Goal: Information Seeking & Learning: Learn about a topic

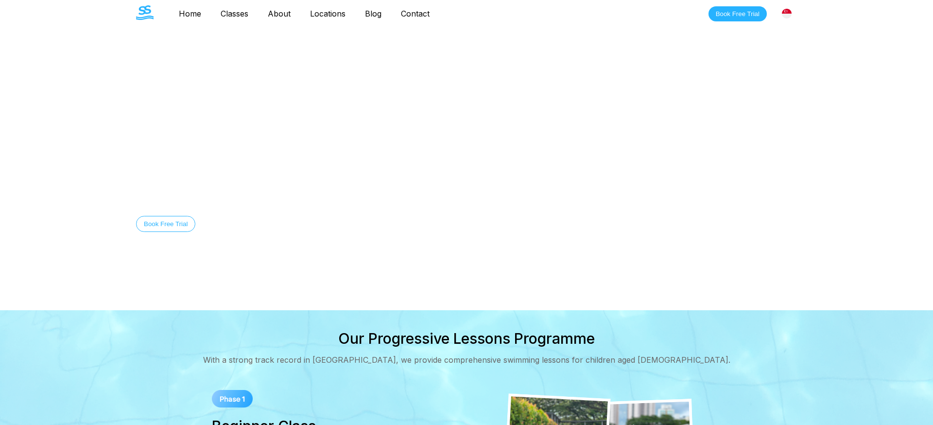
scroll to position [2, 0]
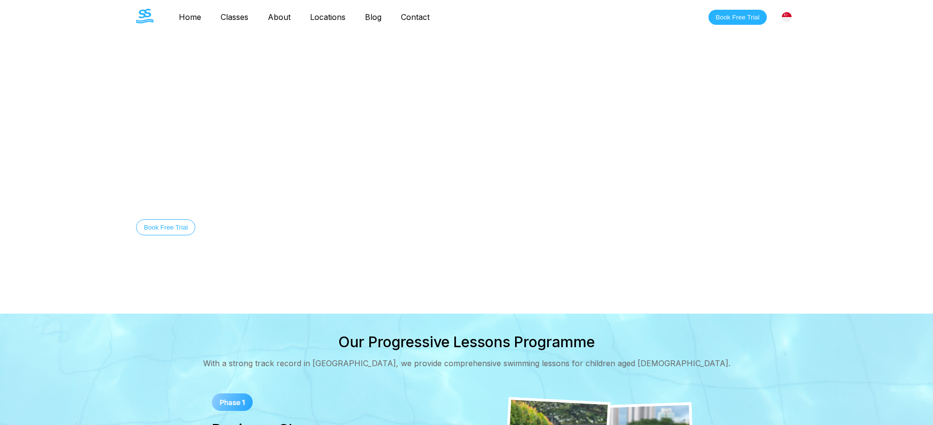
click at [794, 18] on div "[GEOGRAPHIC_DATA]" at bounding box center [787, 17] width 20 height 20
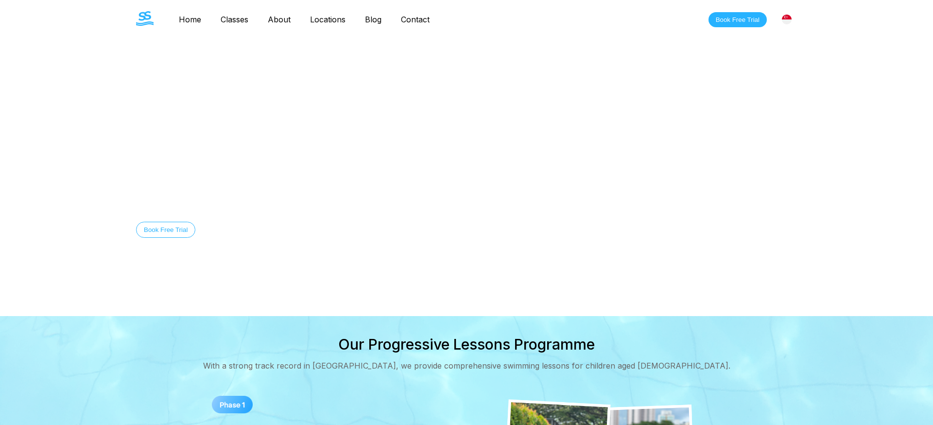
scroll to position [0, 0]
click at [415, 20] on link "Contact" at bounding box center [415, 20] width 48 height 10
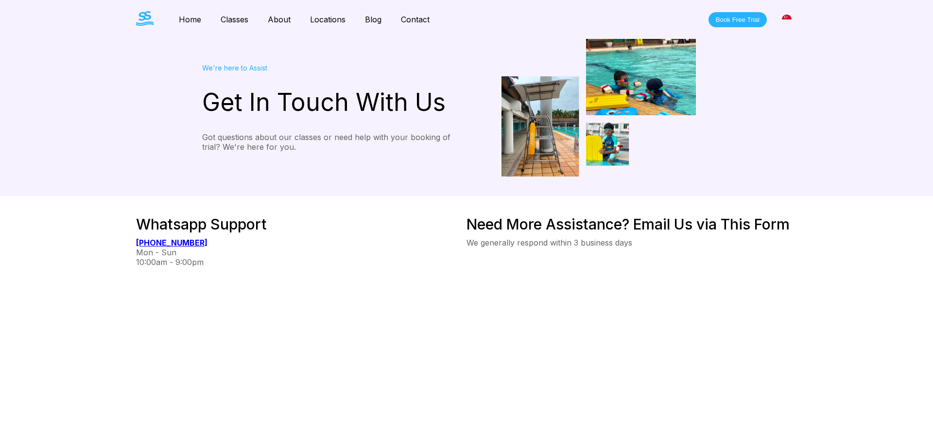
click at [306, 352] on div "Whatsapp Support [PHONE_NUMBER] Mon - Sun 10:00am - 9:00pm" at bounding box center [301, 396] width 331 height 363
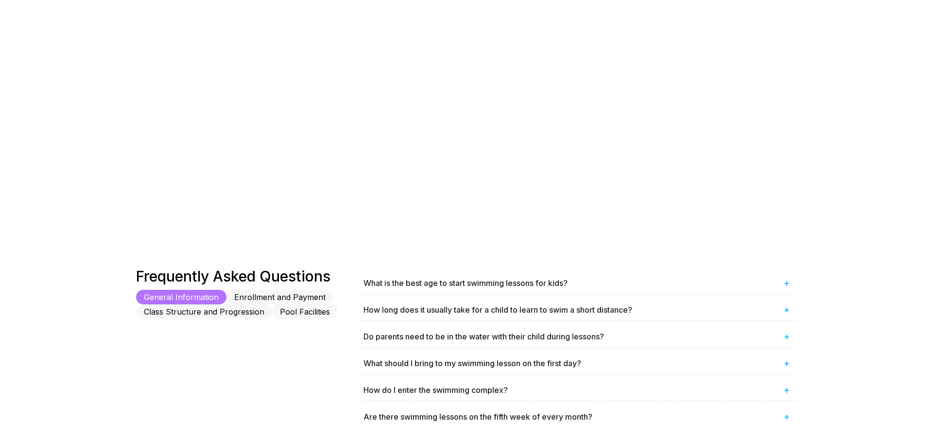
scroll to position [328, 0]
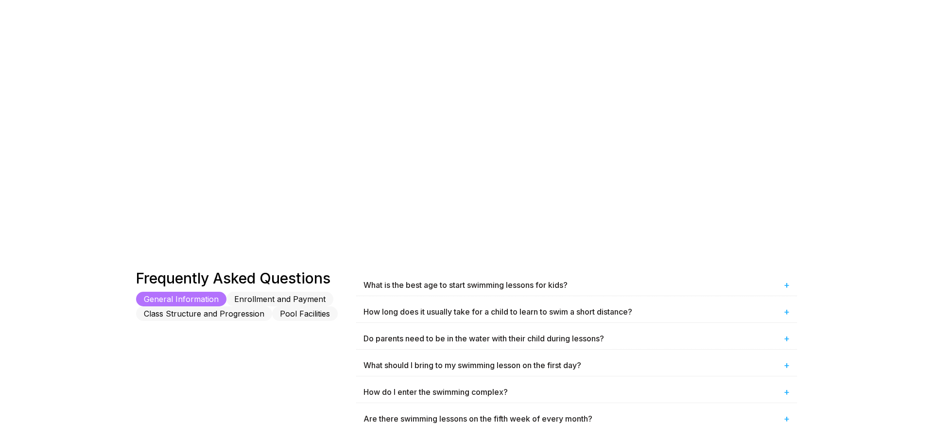
click at [252, 320] on button "Class Structure and Progression" at bounding box center [204, 313] width 136 height 15
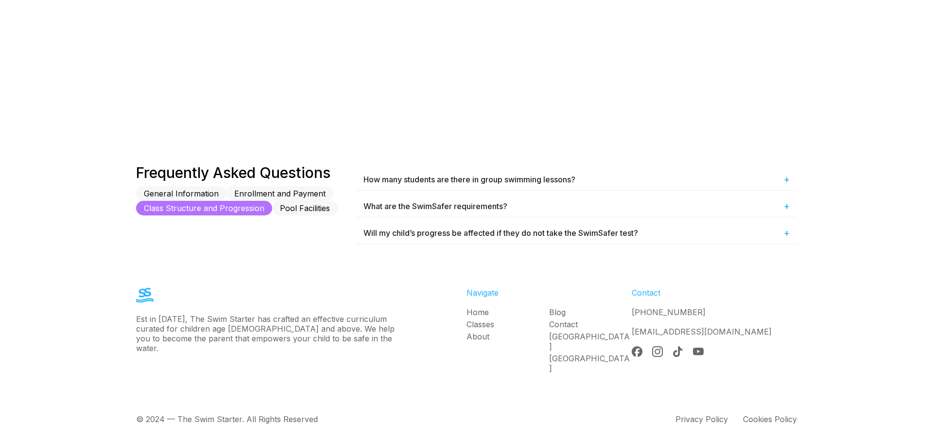
scroll to position [433, 0]
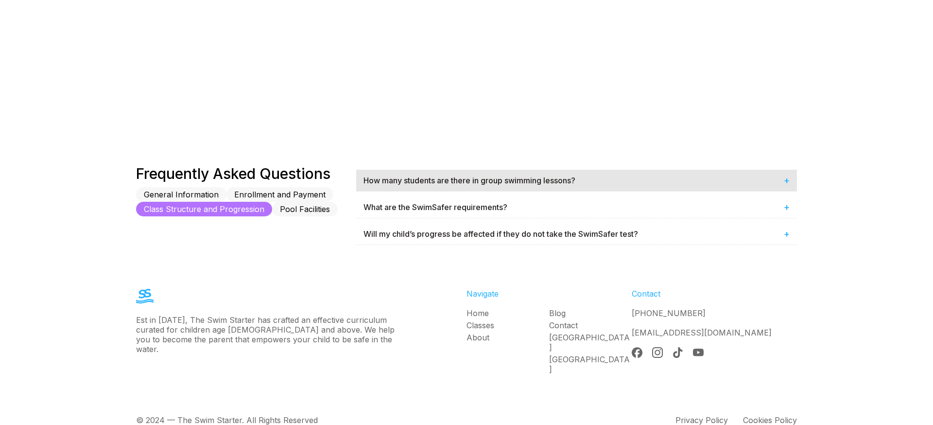
click at [463, 177] on div "How many students are there in group swimming lessons? +" at bounding box center [576, 180] width 441 height 21
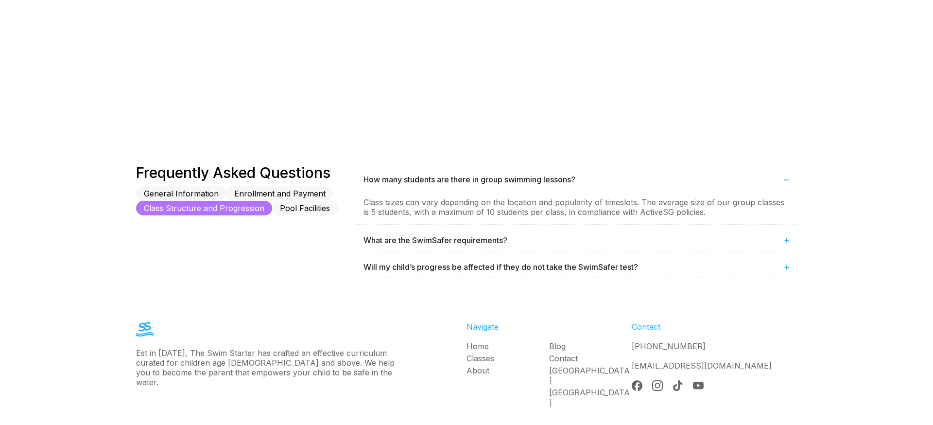
click at [307, 207] on button "Pool Facilities" at bounding box center [305, 208] width 66 height 15
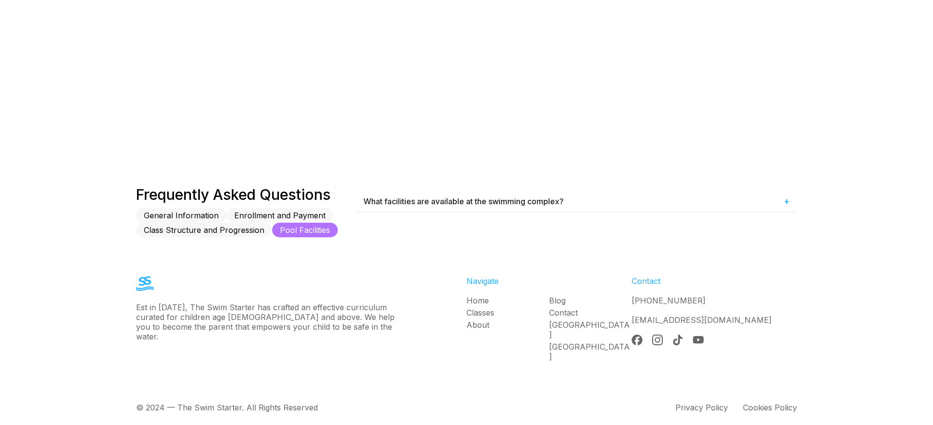
click at [294, 219] on button "Enrollment and Payment" at bounding box center [280, 215] width 107 height 15
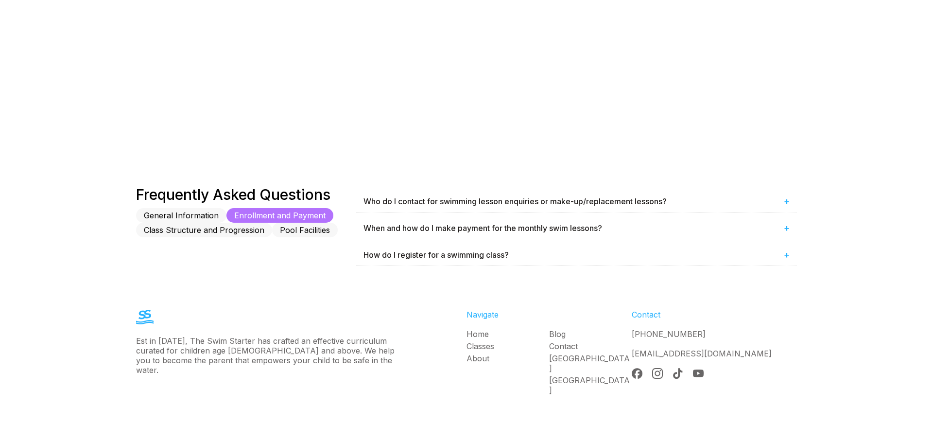
click at [187, 215] on button "General Information" at bounding box center [181, 215] width 90 height 15
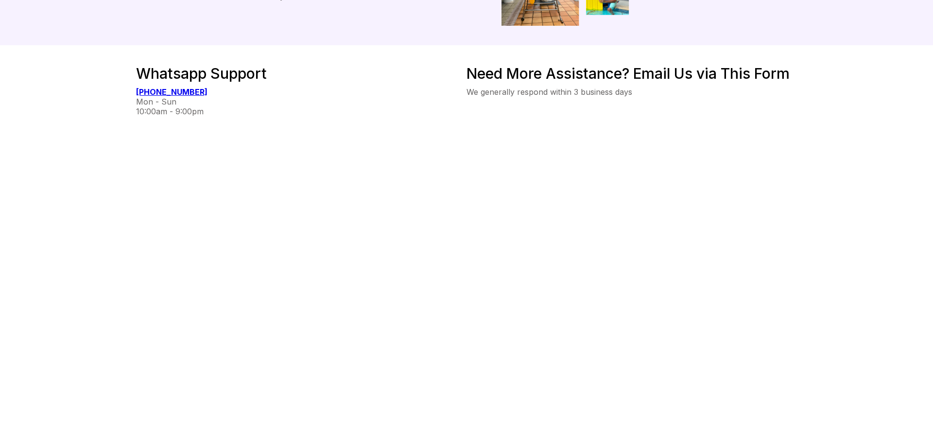
scroll to position [0, 0]
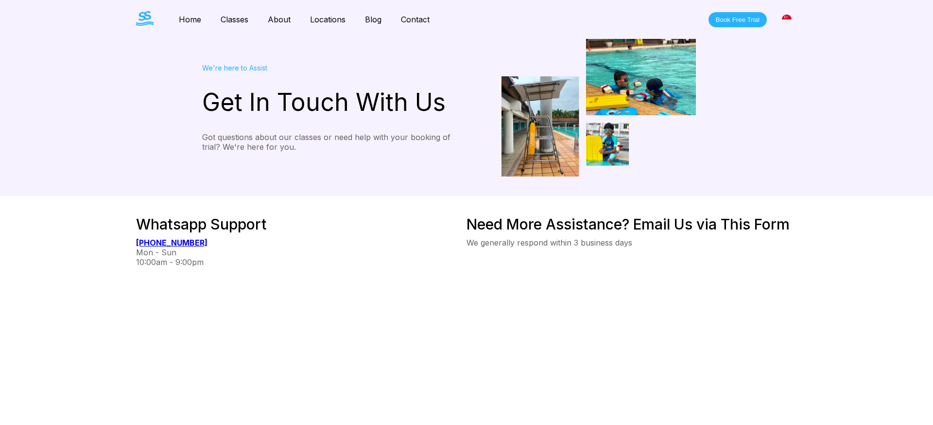
click at [230, 21] on link "Classes" at bounding box center [234, 20] width 47 height 10
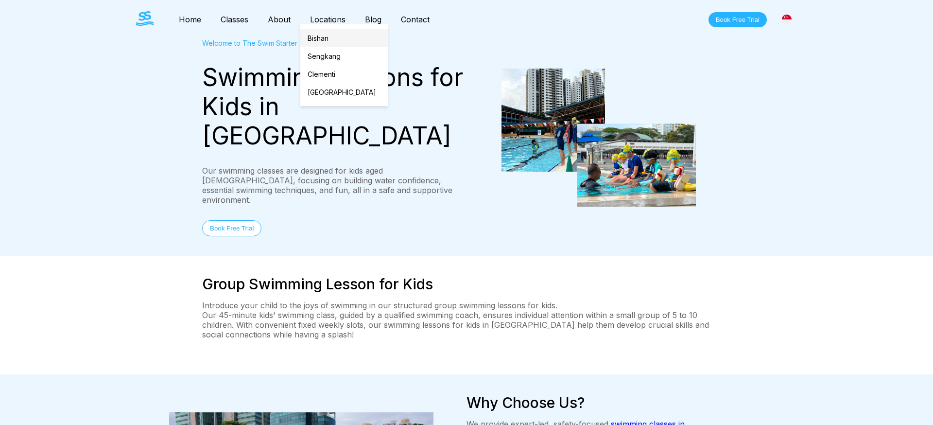
click at [322, 41] on link "Bishan" at bounding box center [344, 38] width 88 height 18
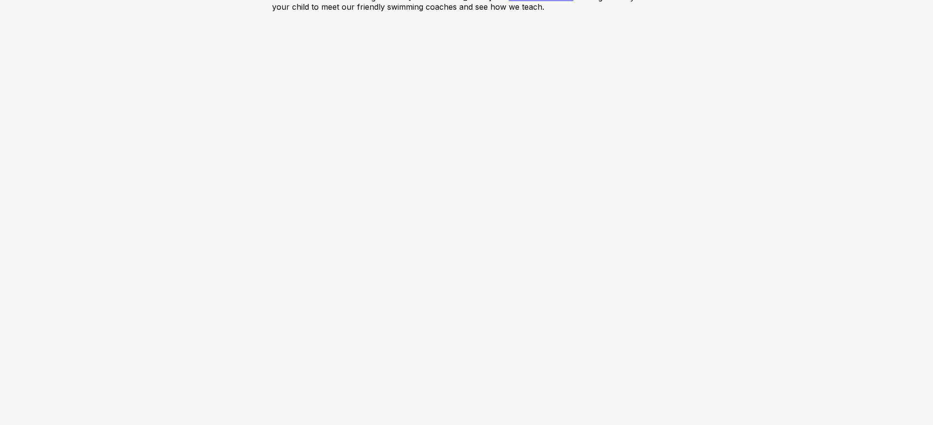
scroll to position [2008, 0]
